Goal: Information Seeking & Learning: Learn about a topic

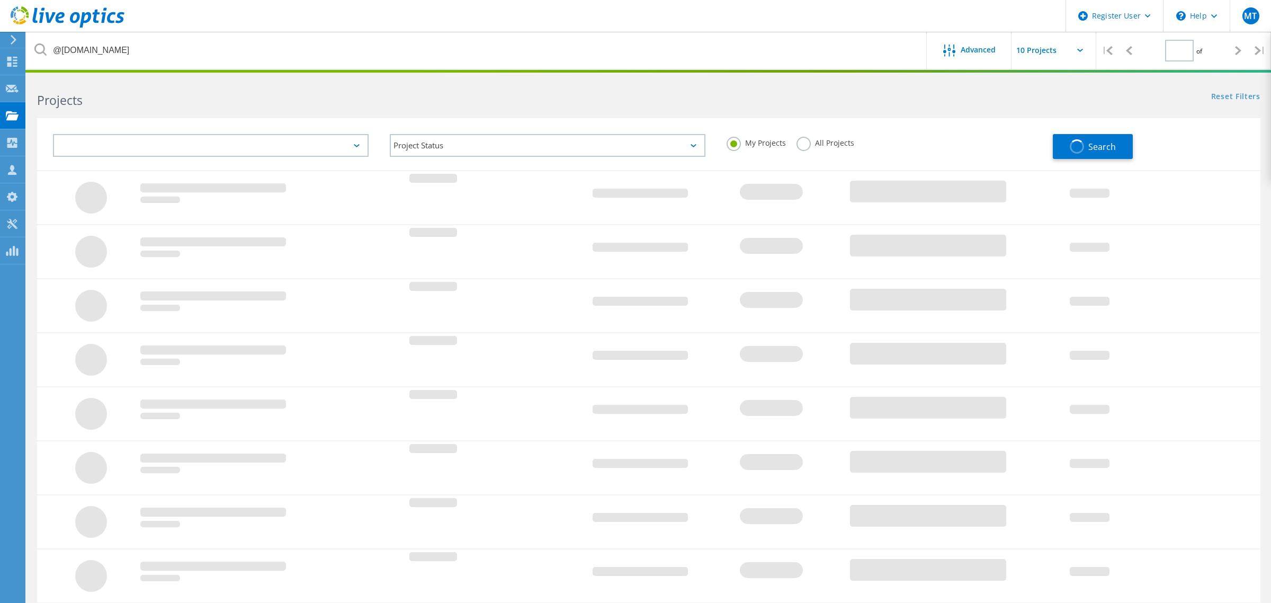
type input "1"
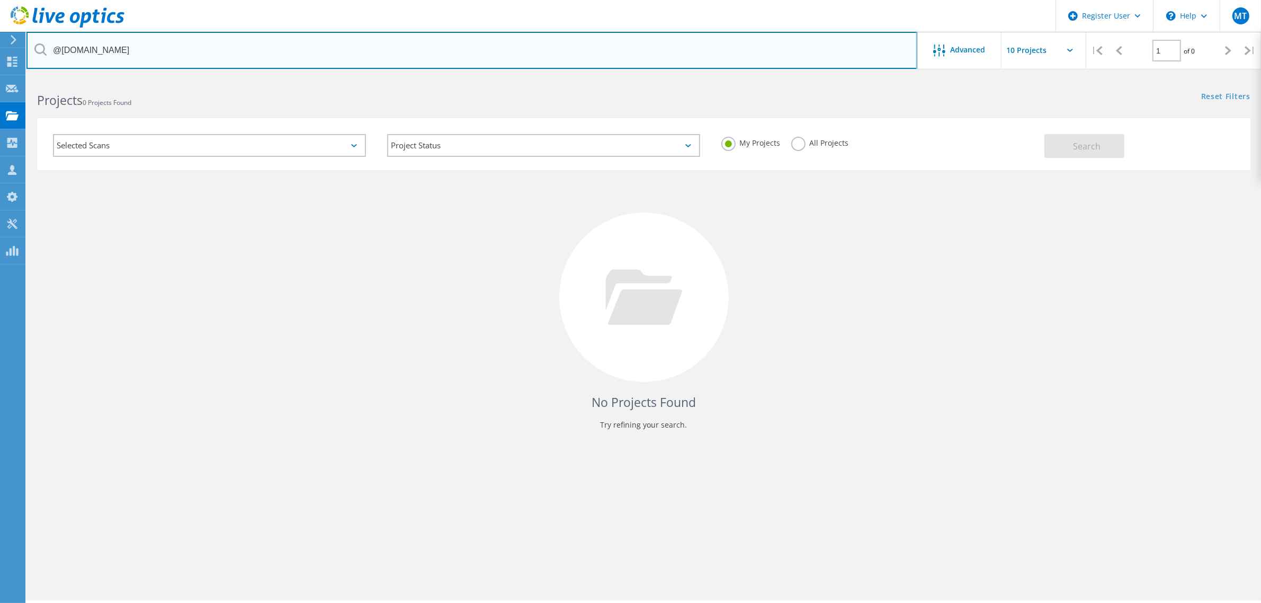
drag, startPoint x: 153, startPoint y: 47, endPoint x: 62, endPoint y: 56, distance: 91.1
click at [62, 56] on input "@[DOMAIN_NAME]" at bounding box center [471, 50] width 891 height 37
type input "@HBL"
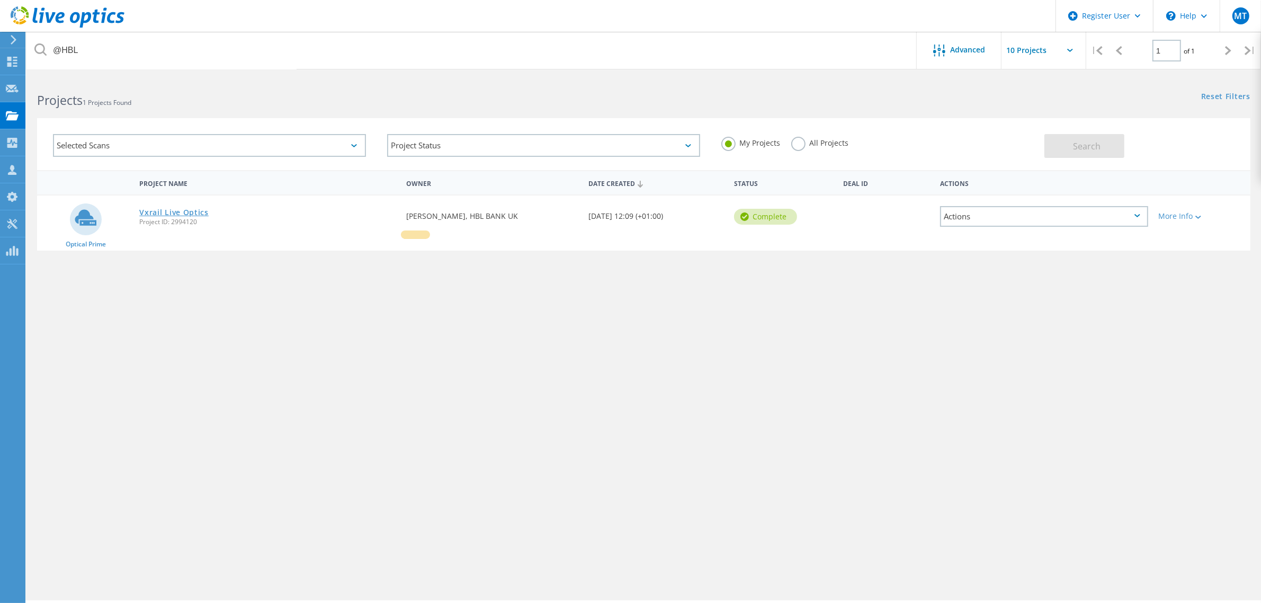
click at [192, 209] on link "Vxrail Live Optics" at bounding box center [173, 212] width 69 height 7
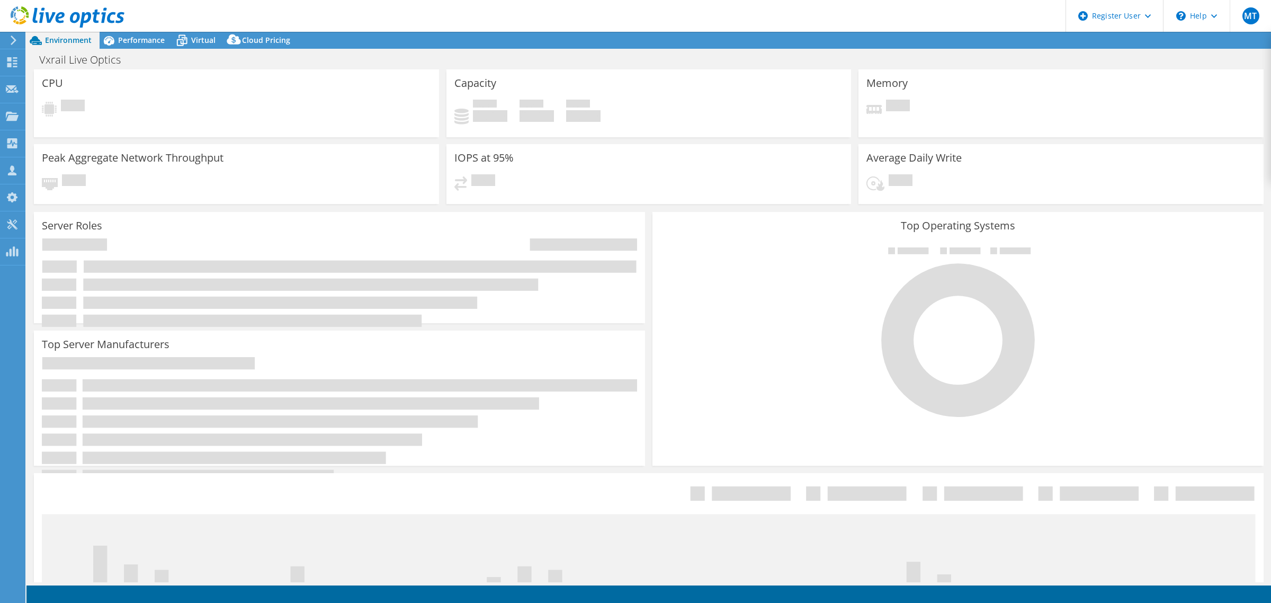
select select "USD"
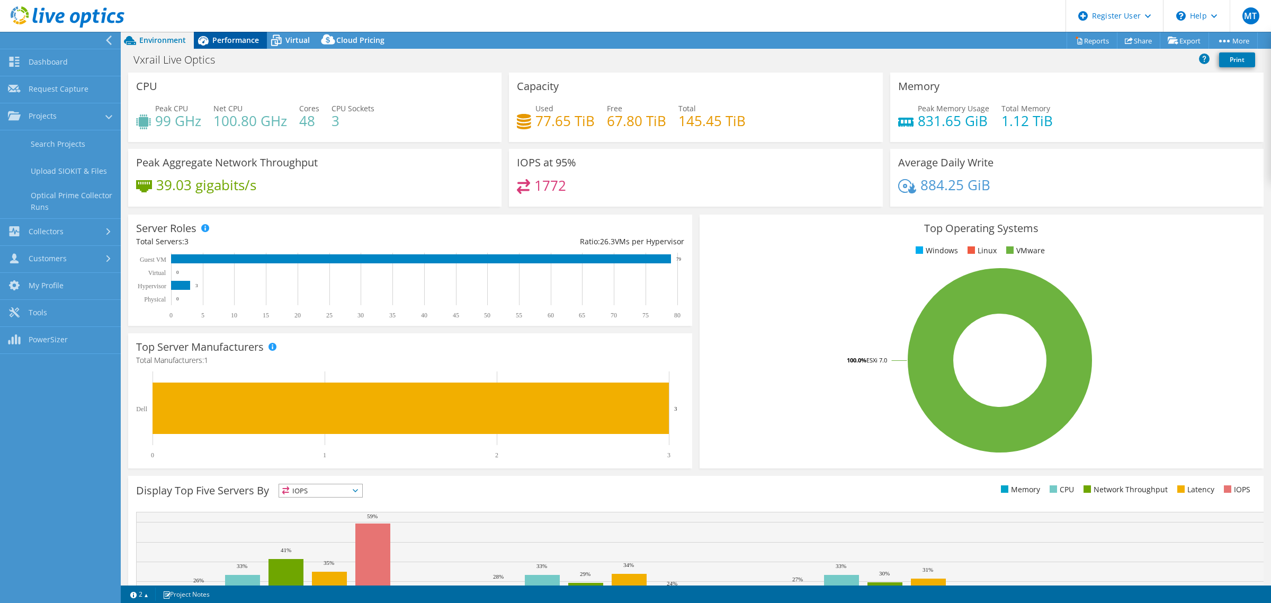
click at [226, 41] on span "Performance" at bounding box center [235, 40] width 47 height 10
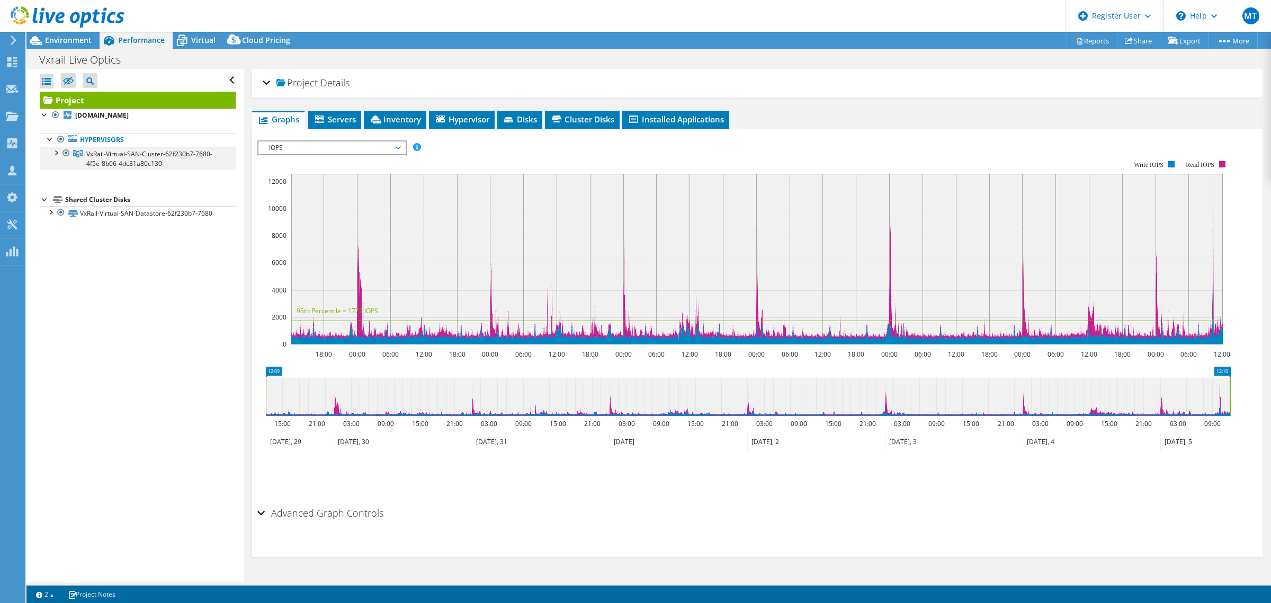
click at [59, 155] on div at bounding box center [55, 152] width 11 height 11
click at [60, 179] on div at bounding box center [61, 175] width 11 height 11
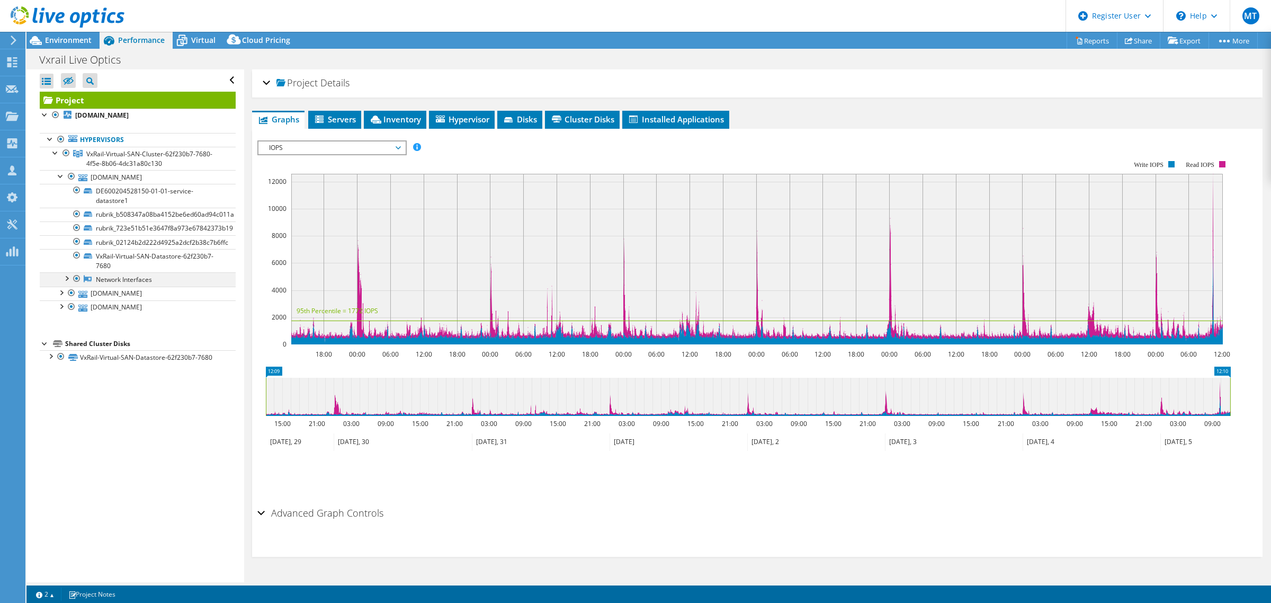
click at [65, 282] on div at bounding box center [66, 277] width 11 height 11
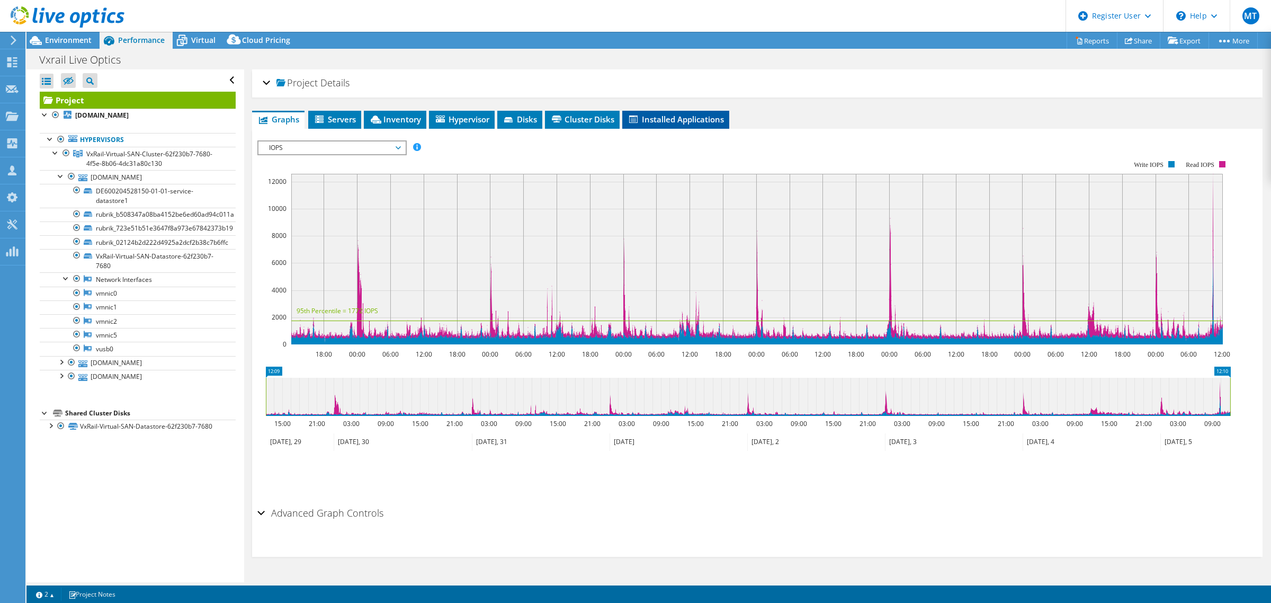
click at [660, 118] on span "Installed Applications" at bounding box center [676, 119] width 96 height 11
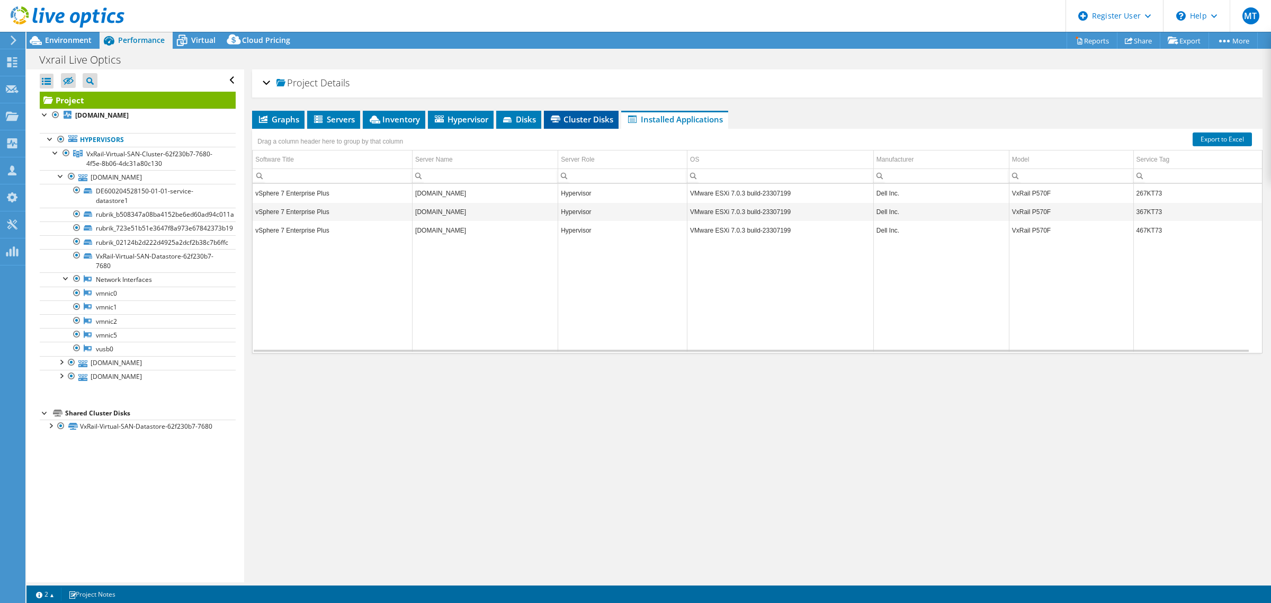
click at [570, 122] on span "Cluster Disks" at bounding box center [581, 119] width 64 height 11
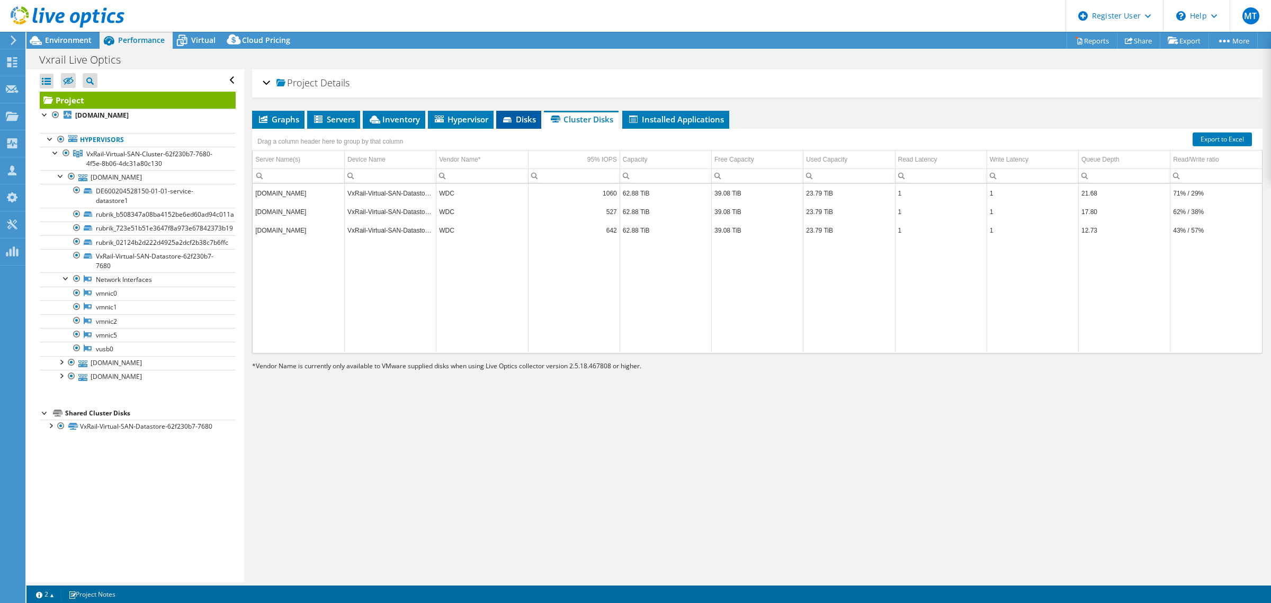
click at [506, 118] on icon at bounding box center [507, 119] width 8 height 5
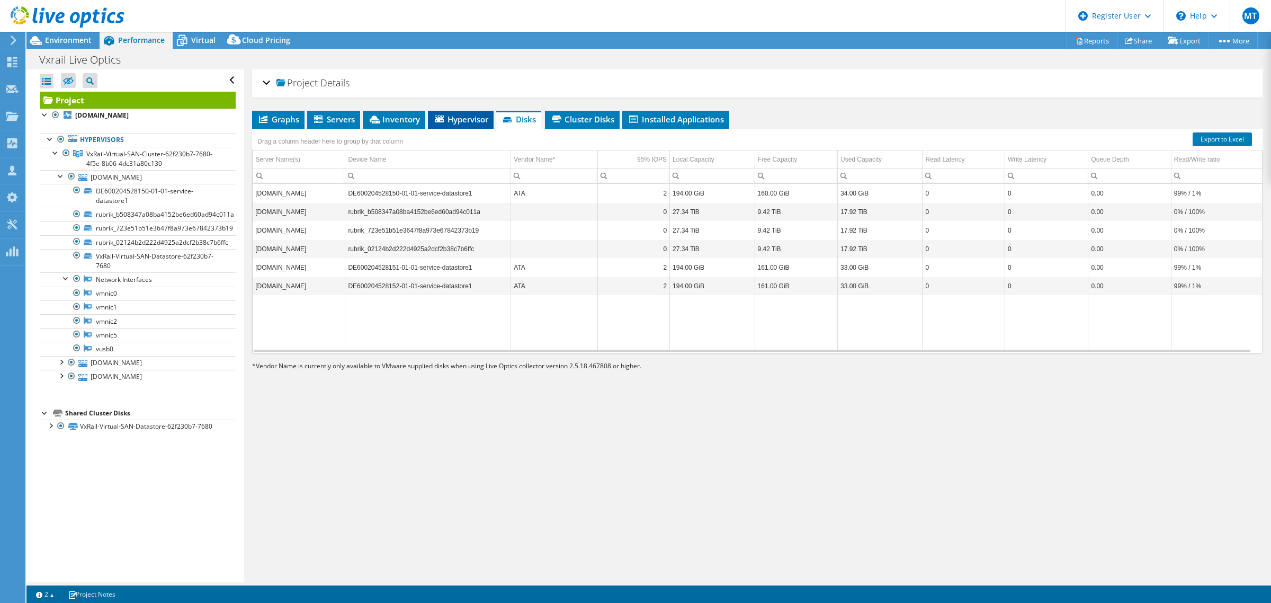
click at [469, 120] on span "Hypervisor" at bounding box center [460, 119] width 55 height 11
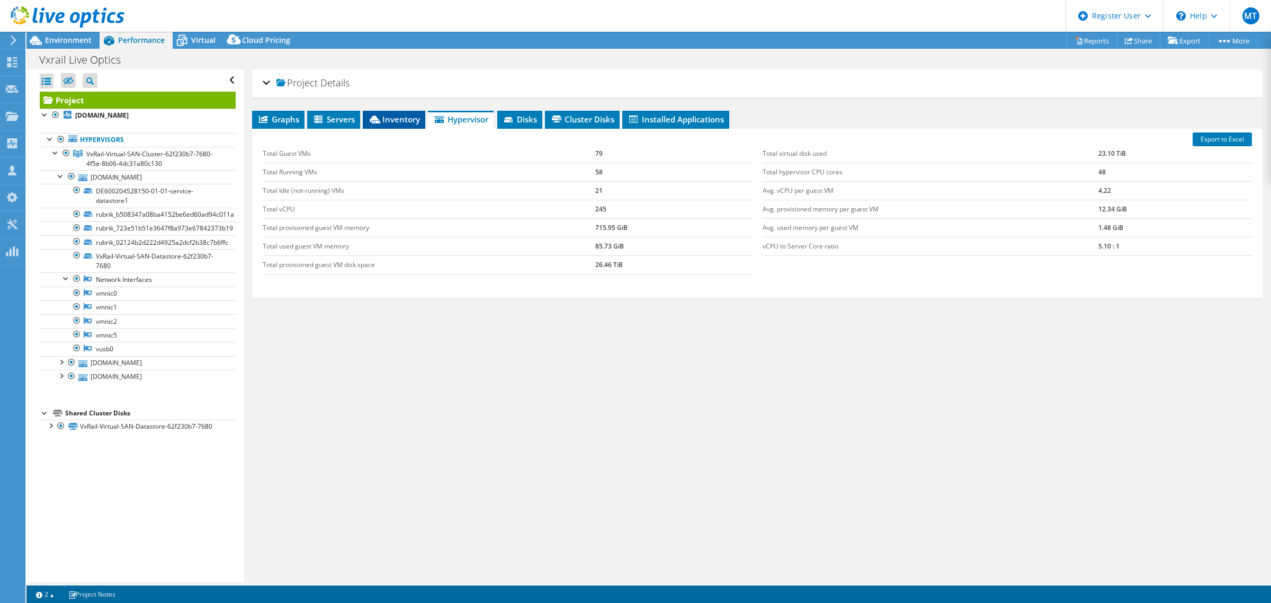
click at [404, 115] on span "Inventory" at bounding box center [394, 119] width 52 height 11
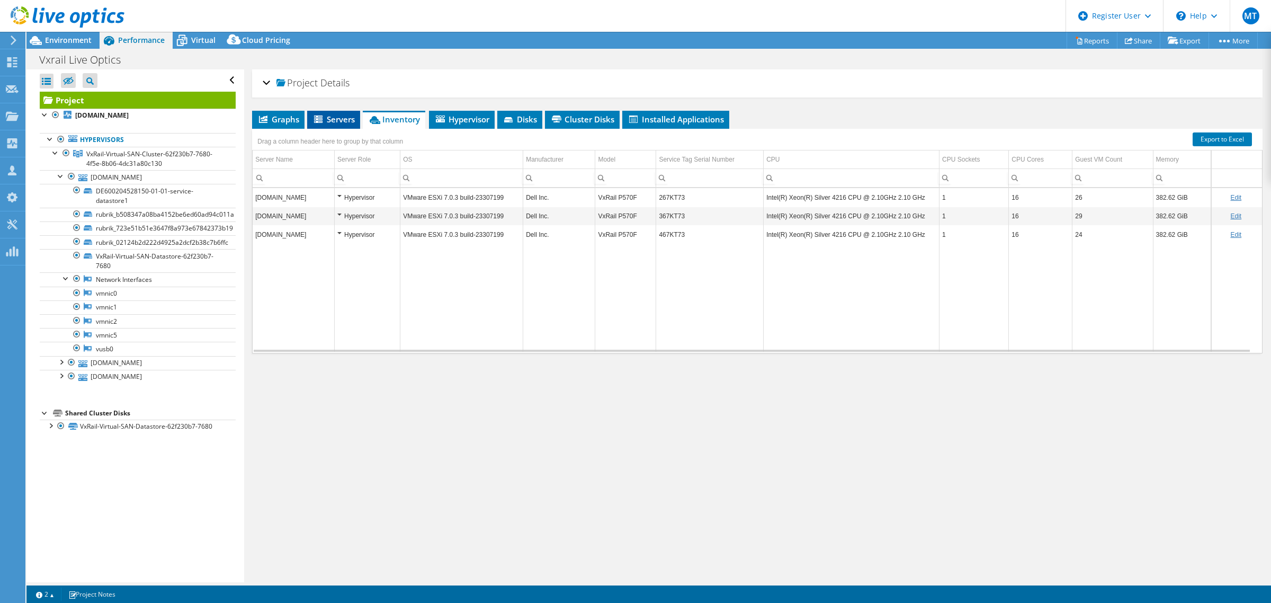
click at [333, 118] on span "Servers" at bounding box center [333, 119] width 42 height 11
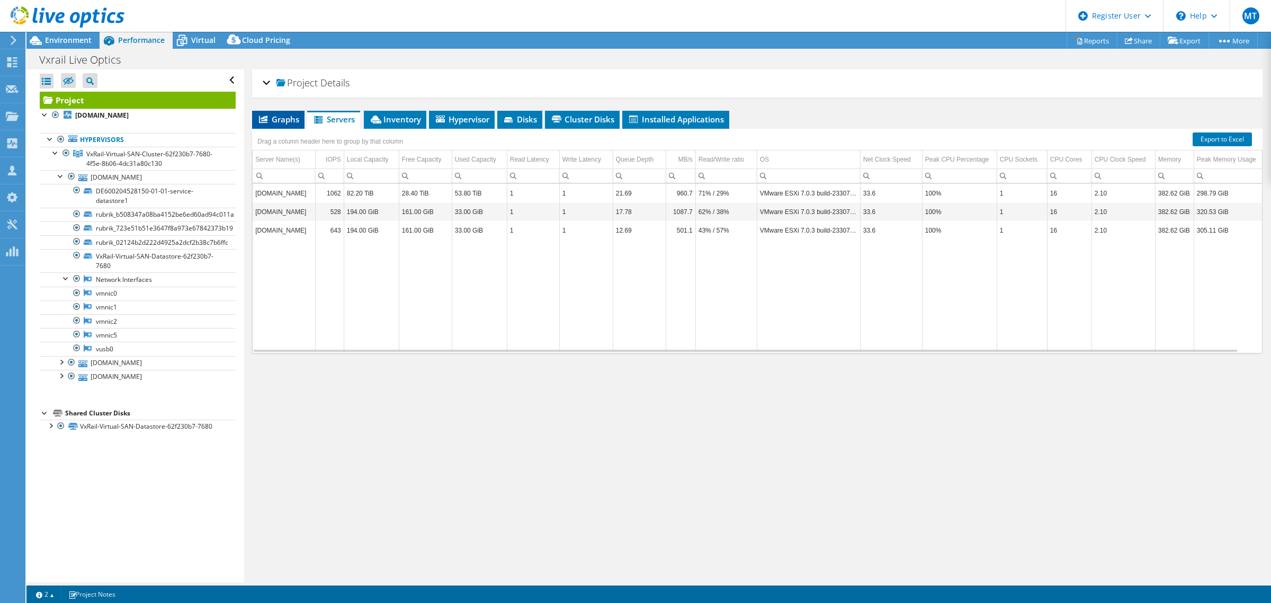
click at [298, 118] on span "Graphs" at bounding box center [278, 119] width 42 height 11
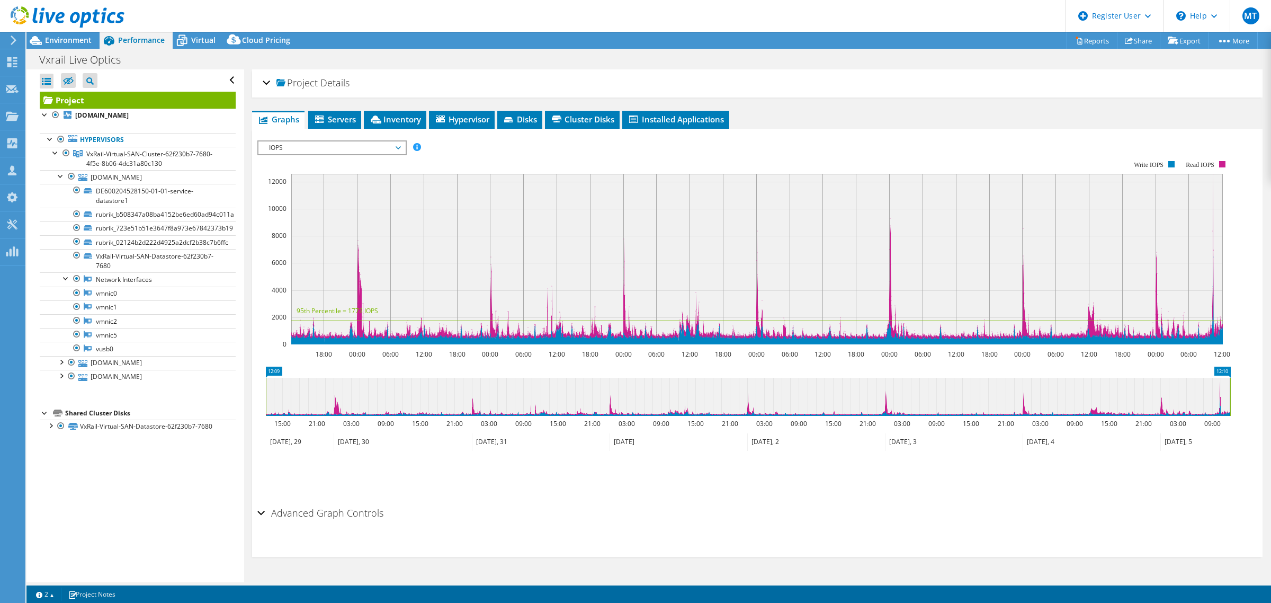
click at [358, 146] on span "IOPS" at bounding box center [332, 147] width 136 height 13
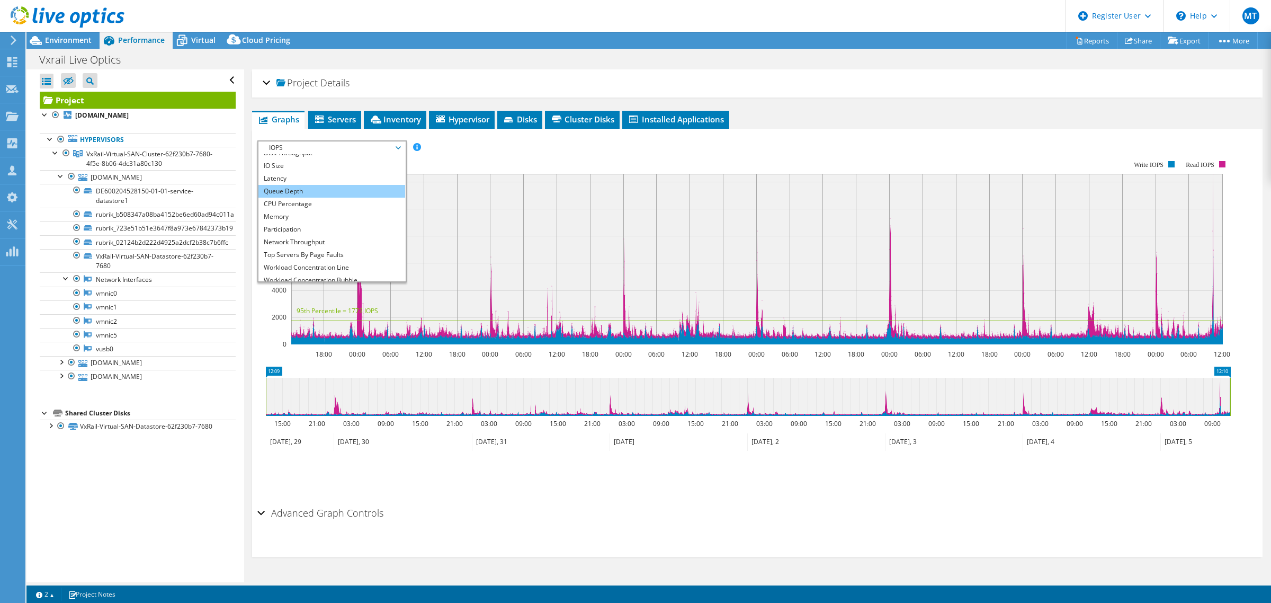
scroll to position [38, 0]
click at [441, 160] on rect at bounding box center [743, 253] width 973 height 212
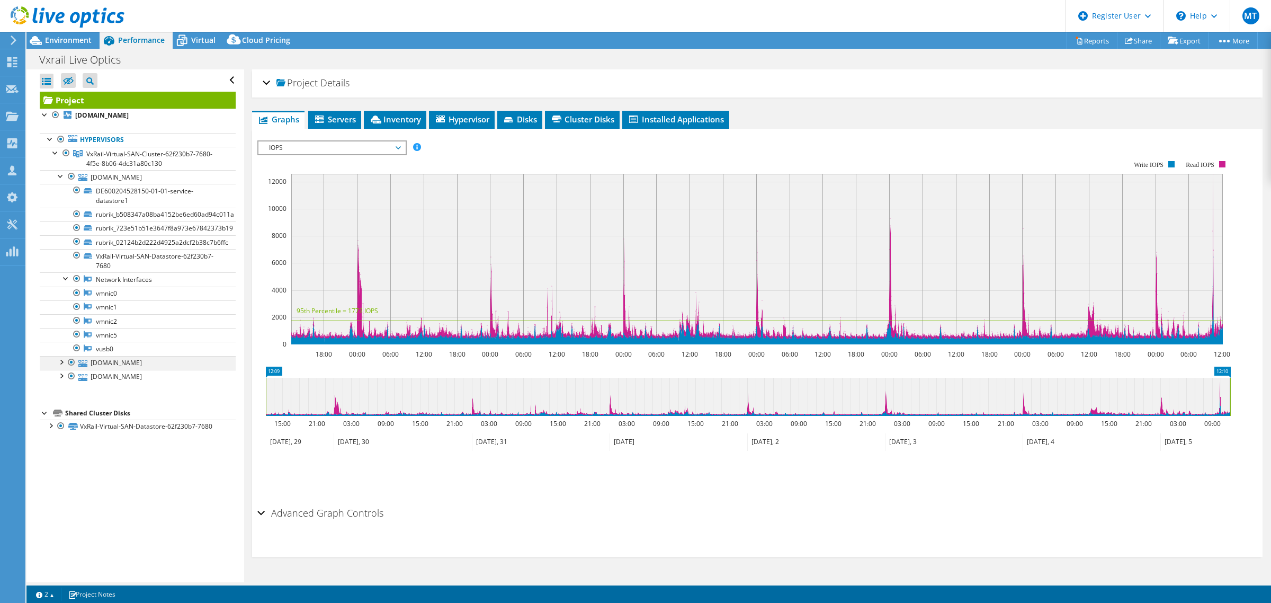
click at [61, 366] on div at bounding box center [61, 361] width 11 height 11
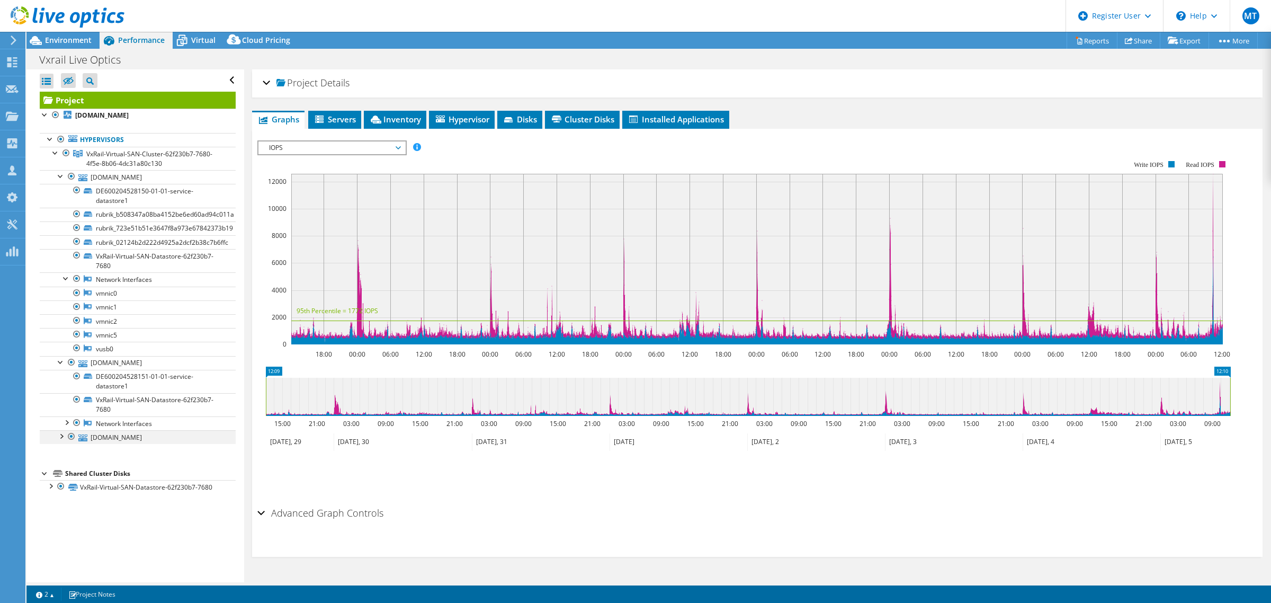
click at [60, 437] on div at bounding box center [61, 435] width 11 height 11
click at [64, 45] on div "Environment" at bounding box center [62, 40] width 73 height 17
